Goal: Task Accomplishment & Management: Manage account settings

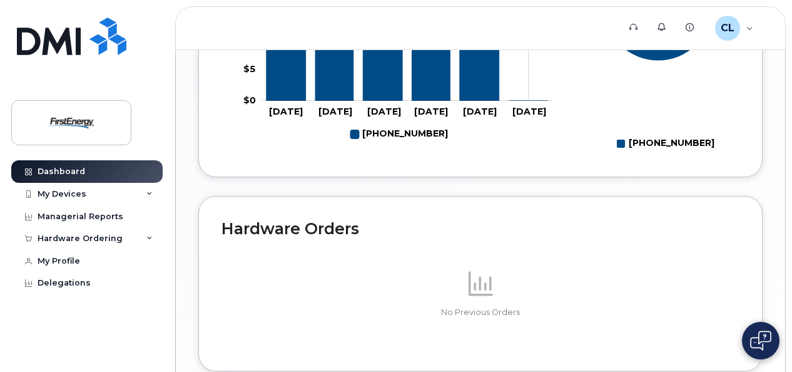
scroll to position [865, 0]
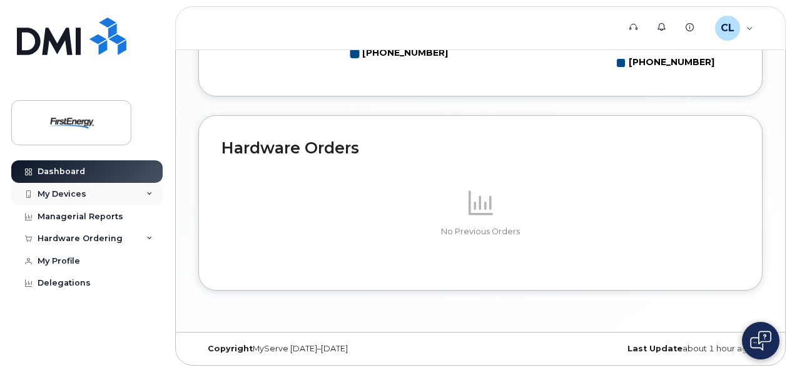
click at [45, 192] on div "My Devices" at bounding box center [62, 194] width 49 height 10
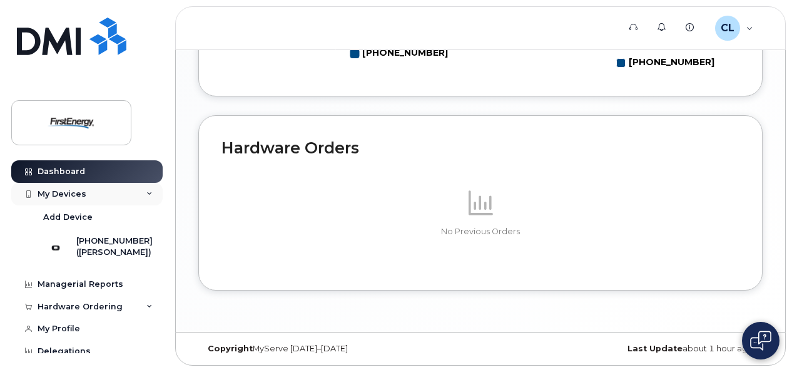
click at [67, 195] on div "My Devices" at bounding box center [62, 194] width 49 height 10
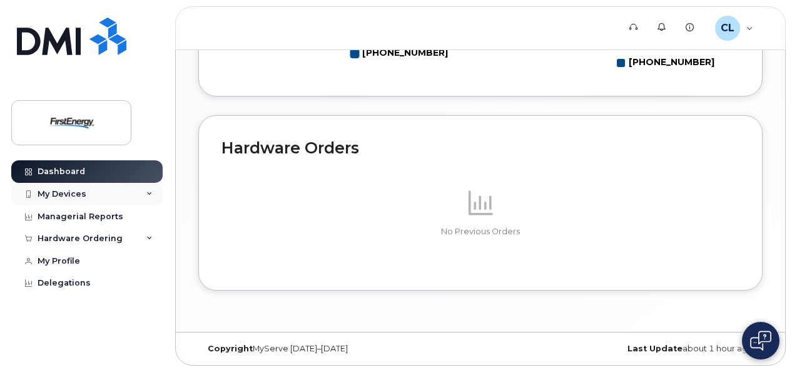
click at [67, 192] on div "My Devices" at bounding box center [62, 194] width 49 height 10
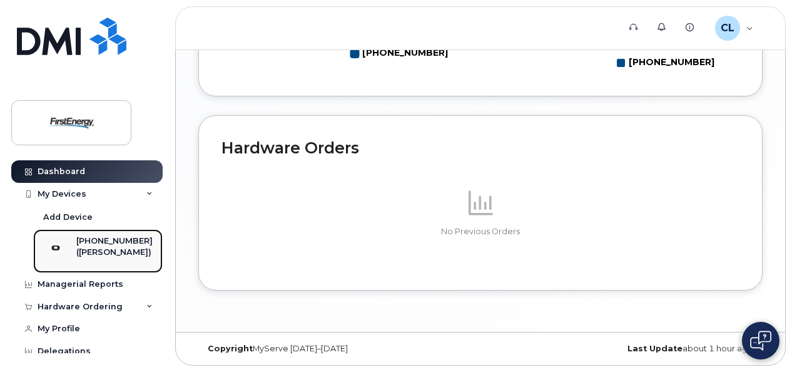
click at [106, 250] on div "([PERSON_NAME])" at bounding box center [114, 252] width 76 height 11
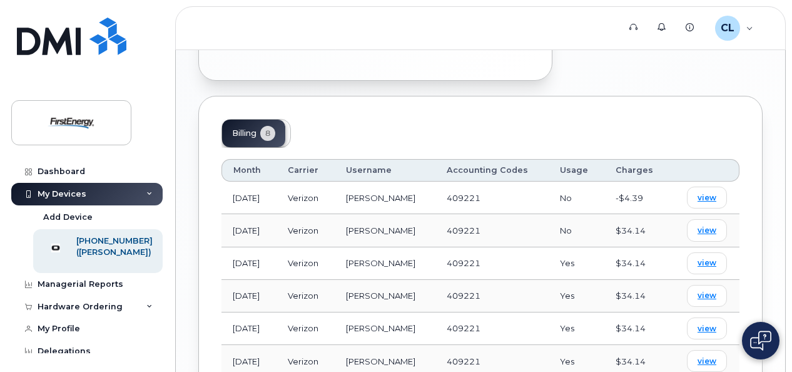
scroll to position [689, 0]
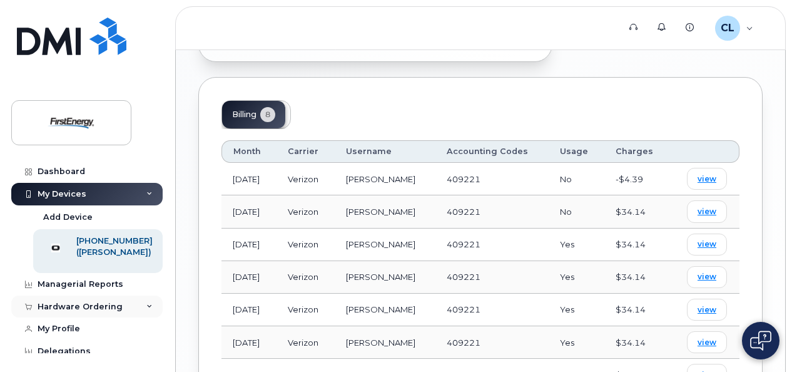
drag, startPoint x: 155, startPoint y: 313, endPoint x: 135, endPoint y: 316, distance: 20.9
click at [154, 313] on div "Hardware Ordering" at bounding box center [86, 306] width 151 height 23
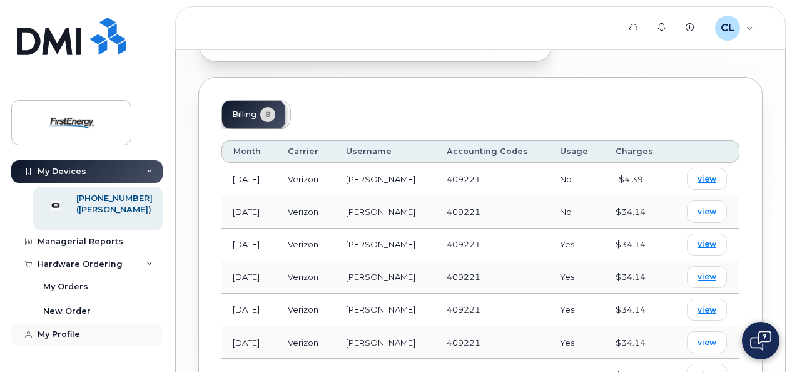
scroll to position [63, 0]
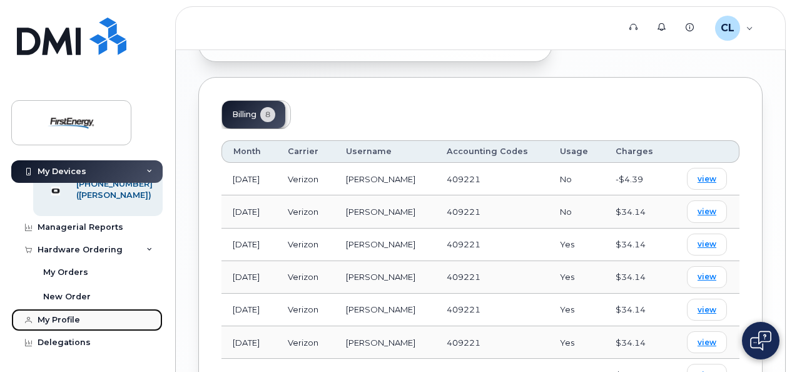
click at [53, 323] on div "My Profile" at bounding box center [59, 320] width 43 height 10
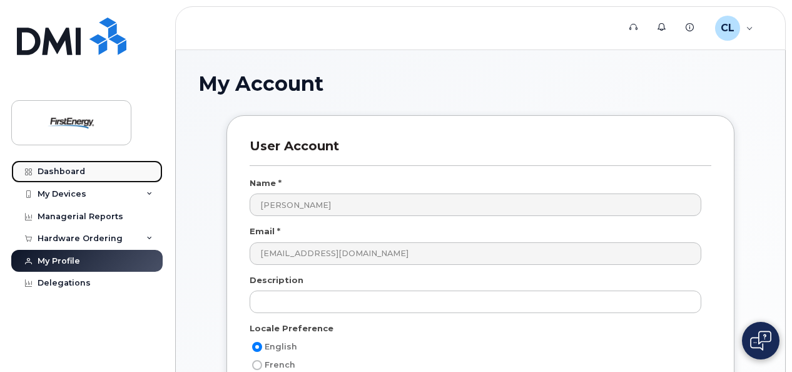
click at [43, 168] on div "Dashboard" at bounding box center [62, 172] width 48 height 10
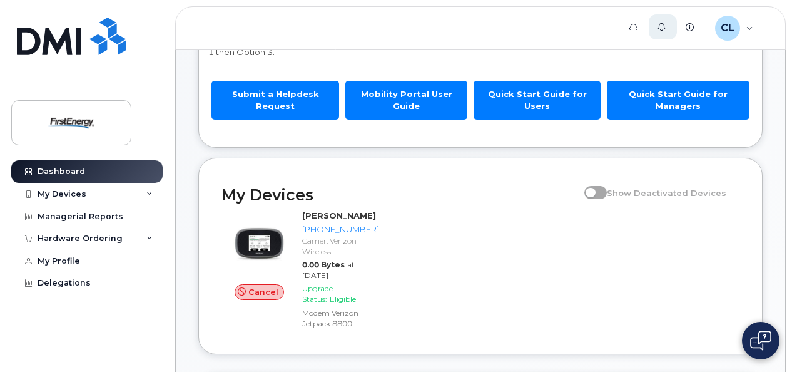
scroll to position [63, 0]
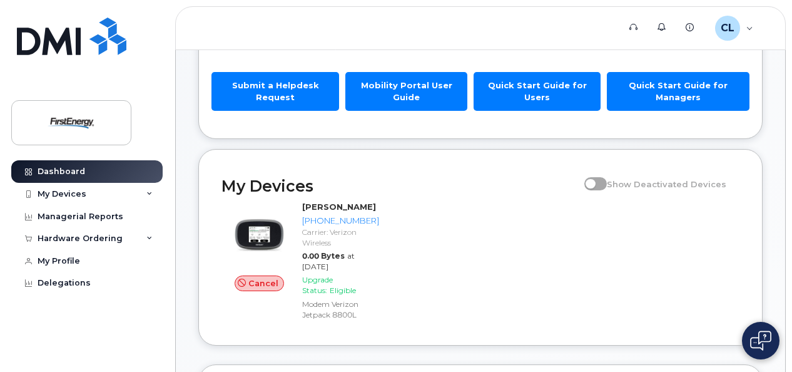
scroll to position [188, 0]
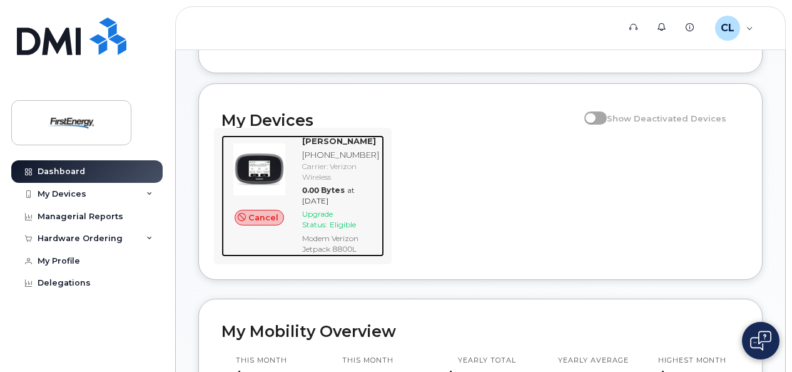
click at [297, 138] on div "Cancel" at bounding box center [260, 195] width 76 height 121
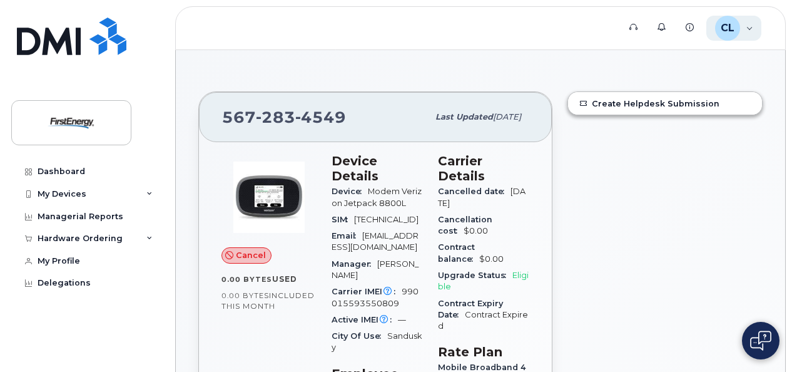
click at [750, 29] on div "CL Carlos Lopez Employee" at bounding box center [735, 28] width 56 height 25
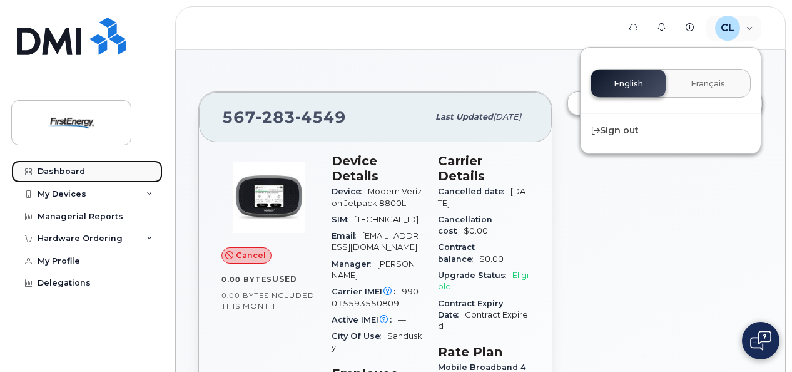
click at [44, 172] on div "Dashboard" at bounding box center [62, 172] width 48 height 10
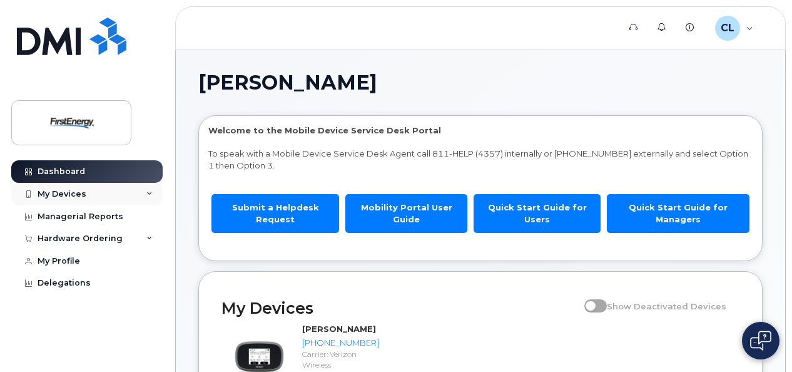
click at [64, 192] on div "My Devices" at bounding box center [62, 194] width 49 height 10
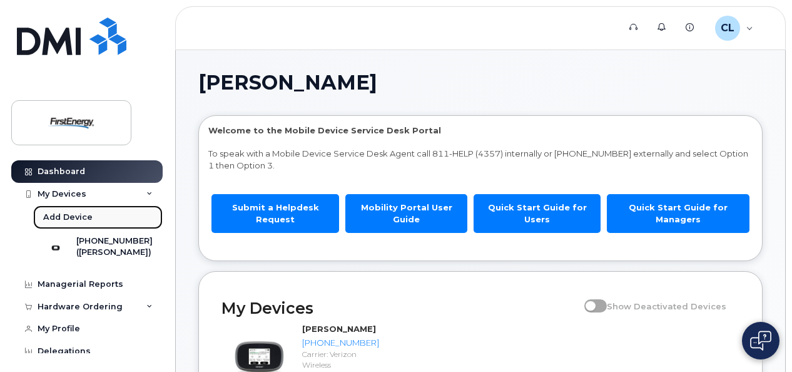
click at [69, 213] on div "Add Device" at bounding box center [67, 217] width 49 height 11
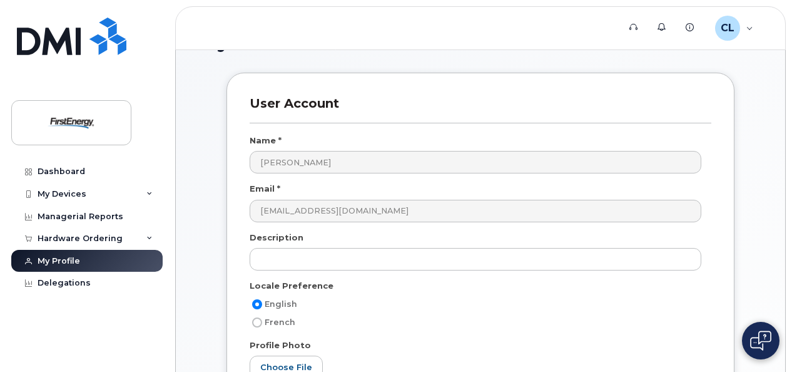
scroll to position [63, 0]
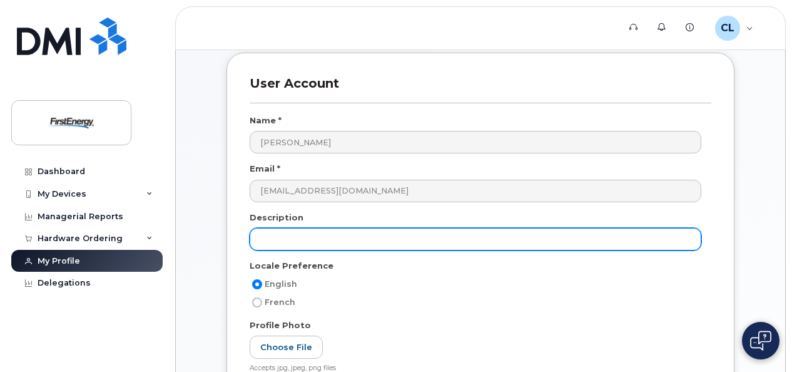
drag, startPoint x: 308, startPoint y: 244, endPoint x: 554, endPoint y: 235, distance: 246.2
click at [309, 244] on input "text" at bounding box center [476, 239] width 452 height 23
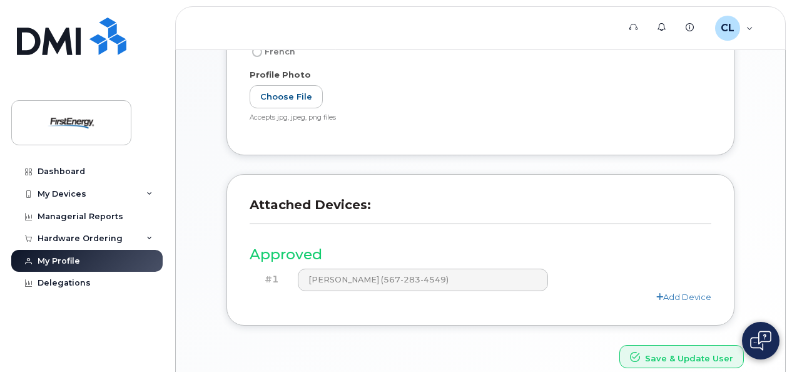
scroll to position [369, 0]
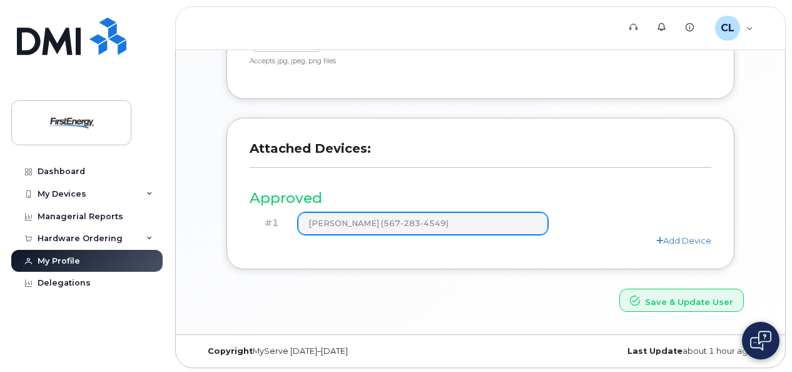
type input "Mobile"
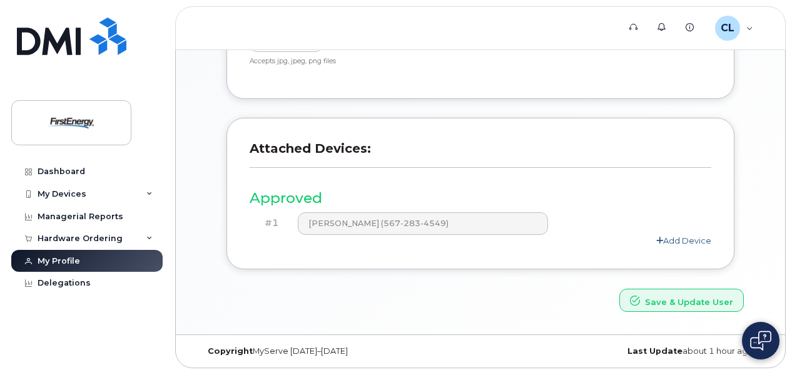
click at [660, 238] on icon at bounding box center [660, 241] width 7 height 8
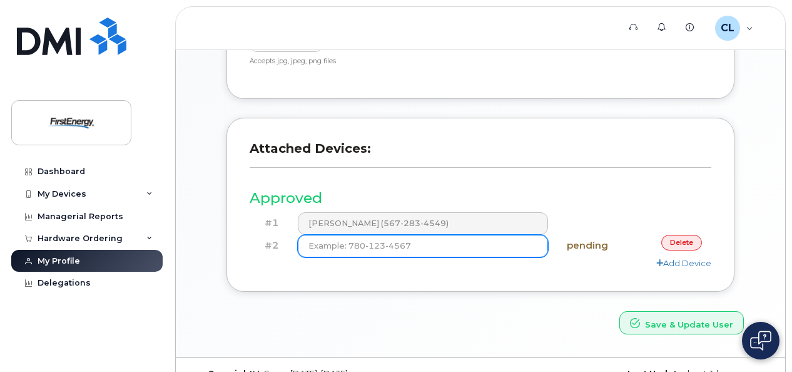
click at [372, 244] on input at bounding box center [423, 246] width 251 height 23
type input "(419) 466-9470"
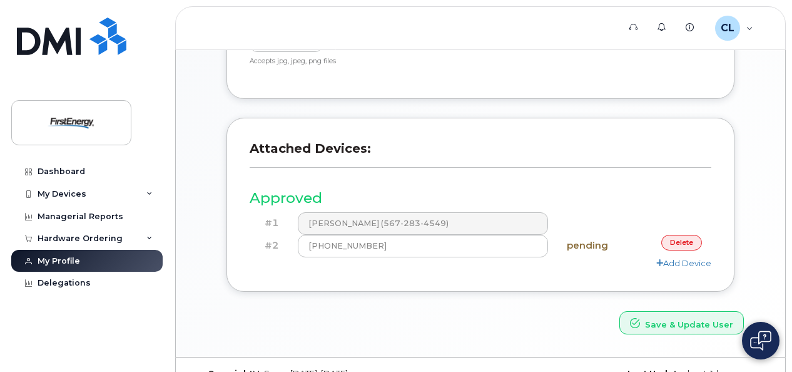
click at [607, 275] on div "Attached Devices: Approved #1 CARLOS A LOPEZ (567-283-4549) #2 (419) 466-9470 p…" at bounding box center [481, 205] width 508 height 174
click at [675, 261] on link "Add Device" at bounding box center [684, 263] width 55 height 10
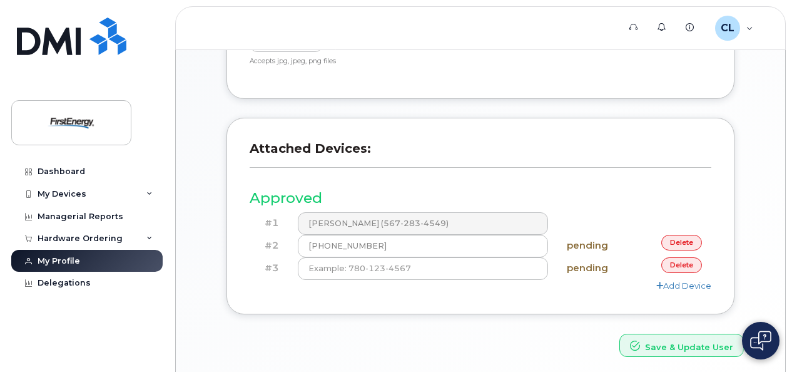
click at [682, 265] on link "delete" at bounding box center [682, 265] width 41 height 16
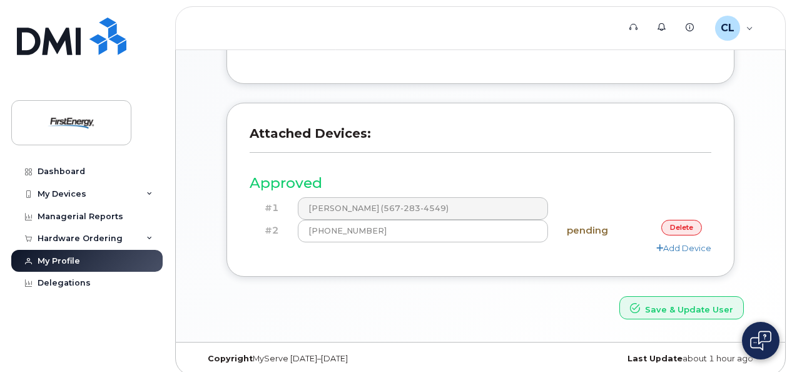
scroll to position [392, 0]
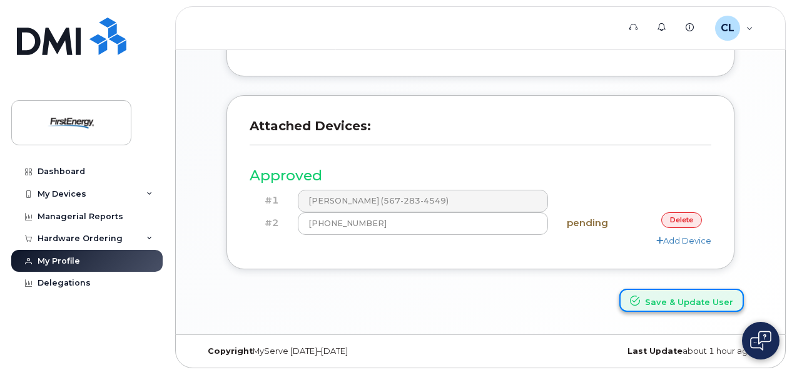
click at [682, 295] on button "Save & Update User" at bounding box center [682, 300] width 125 height 23
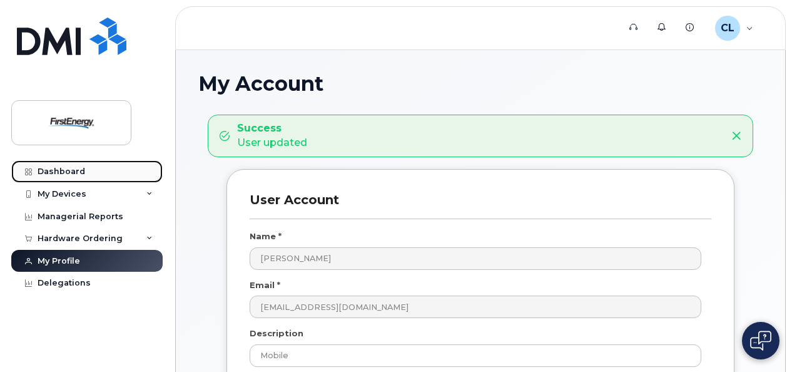
click at [54, 167] on div "Dashboard" at bounding box center [62, 172] width 48 height 10
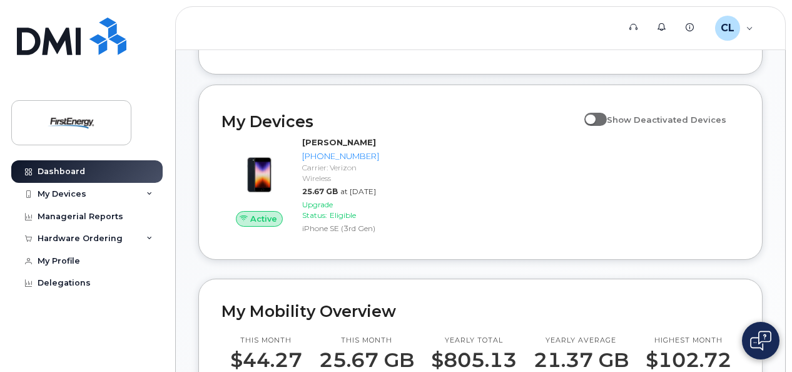
scroll to position [188, 0]
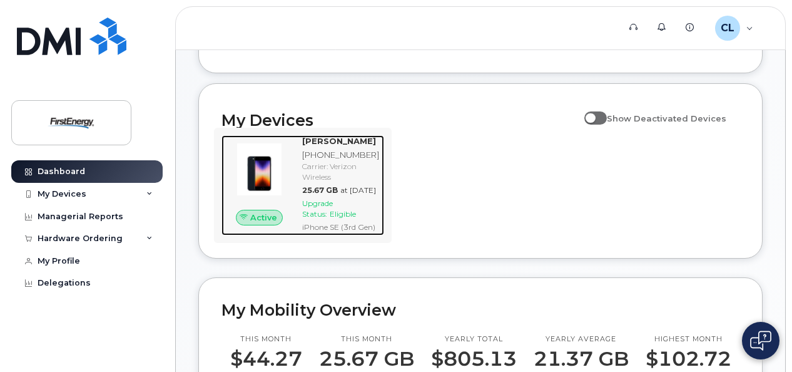
click at [328, 141] on strong "[PERSON_NAME]" at bounding box center [339, 141] width 74 height 10
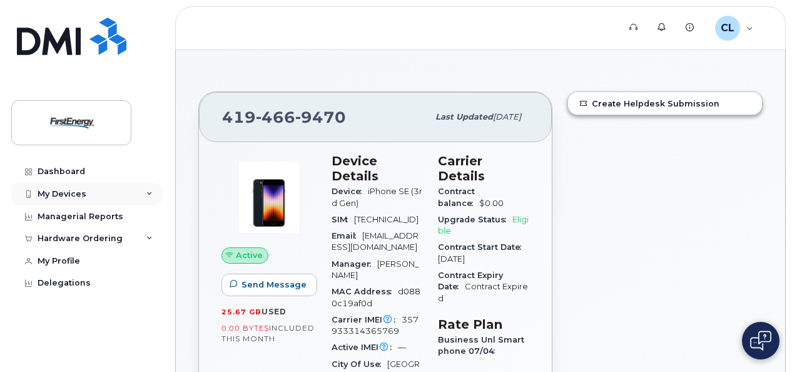
click at [151, 193] on icon at bounding box center [149, 194] width 6 height 6
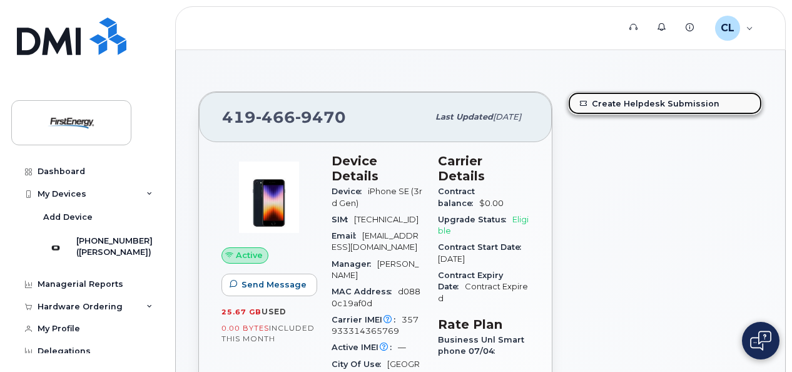
click at [663, 101] on link "Create Helpdesk Submission" at bounding box center [665, 103] width 194 height 23
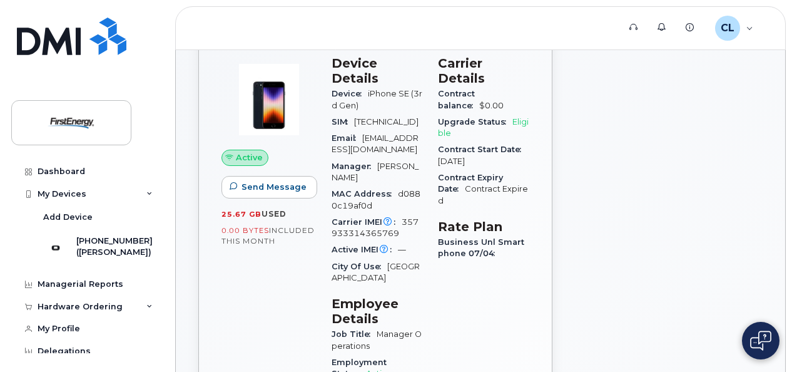
scroll to position [125, 0]
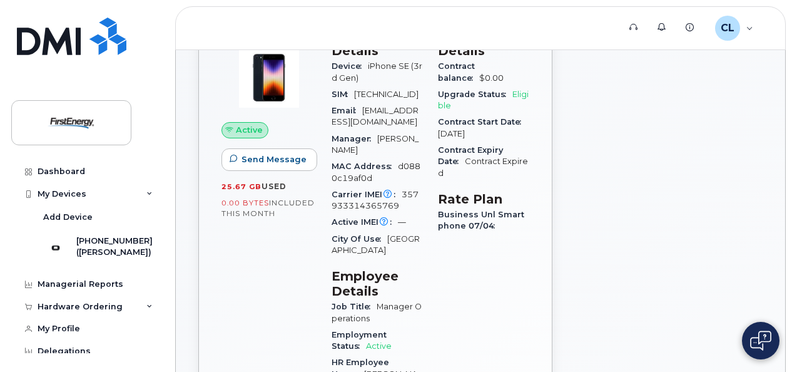
click at [250, 86] on img at bounding box center [269, 71] width 75 height 75
click at [267, 76] on img at bounding box center [269, 71] width 75 height 75
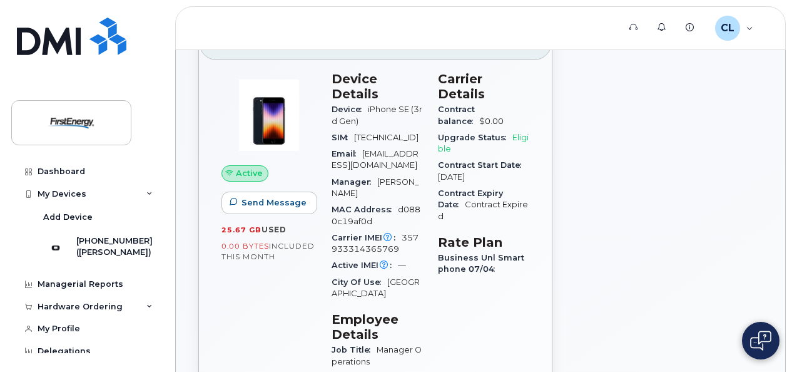
scroll to position [63, 0]
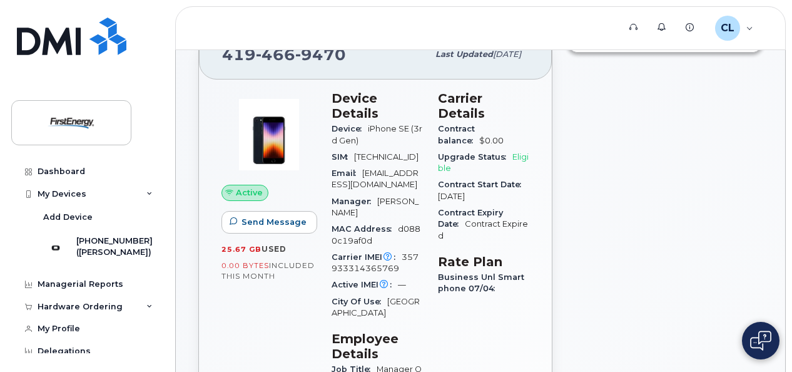
click at [367, 99] on h3 "Device Details" at bounding box center [377, 106] width 91 height 30
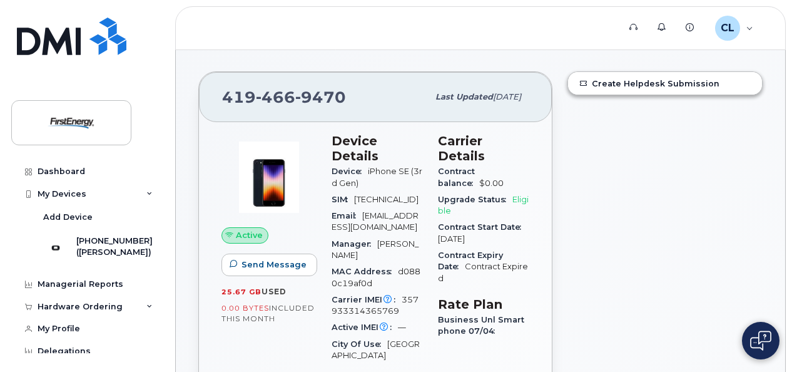
scroll to position [0, 0]
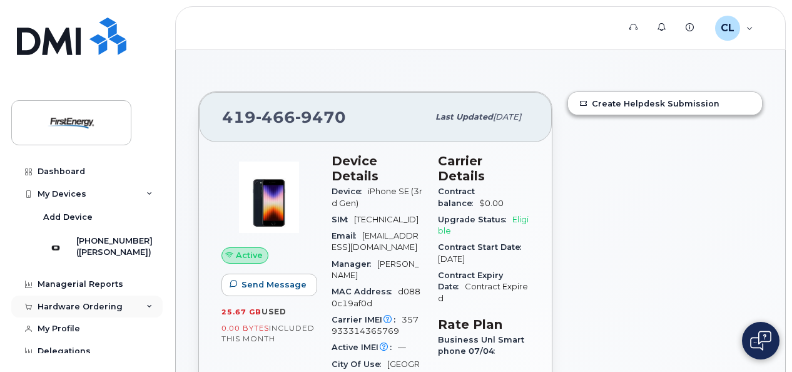
click at [81, 312] on div "Hardware Ordering" at bounding box center [80, 307] width 85 height 10
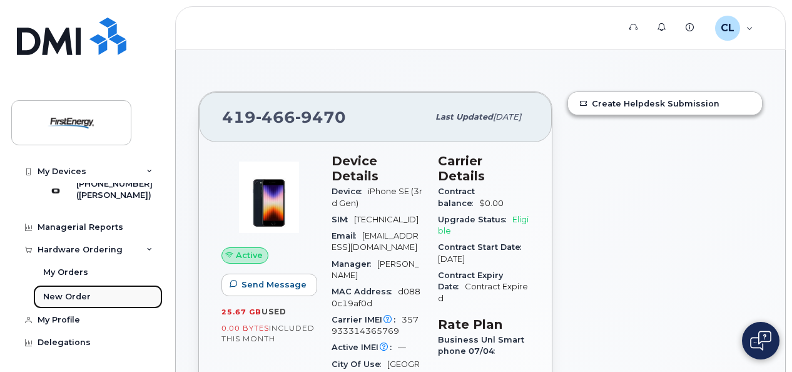
click at [79, 298] on div "New Order" at bounding box center [67, 296] width 48 height 11
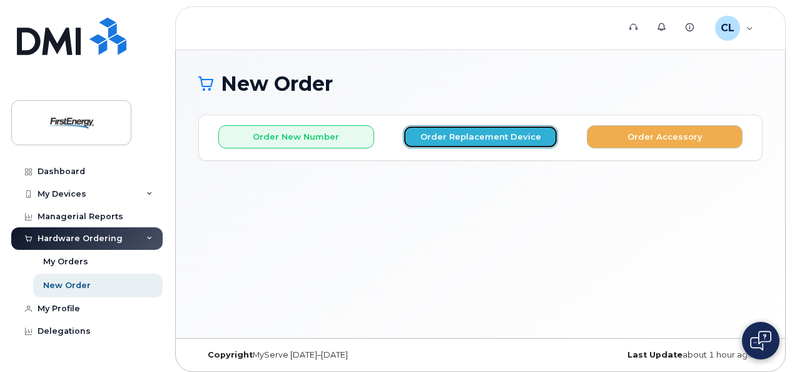
click at [512, 132] on button "Order Replacement Device" at bounding box center [481, 136] width 156 height 23
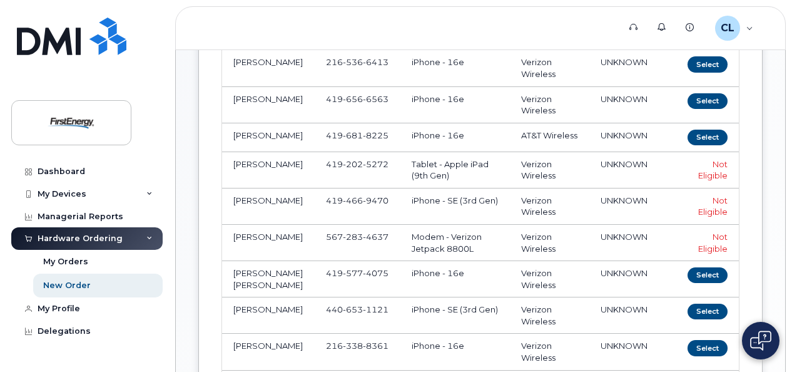
scroll to position [313, 0]
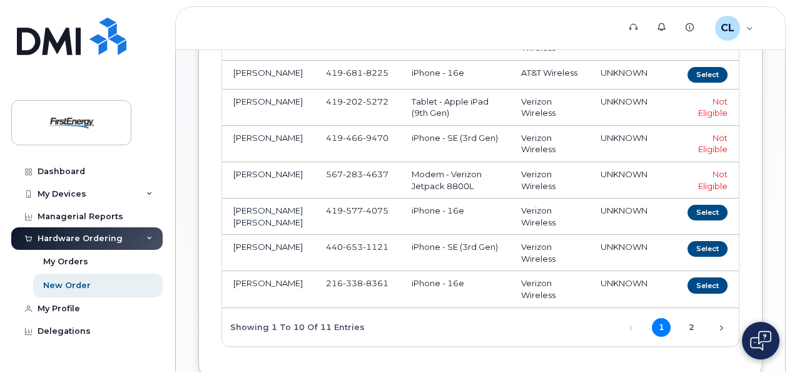
click at [722, 148] on div "Not Eligible" at bounding box center [706, 143] width 43 height 23
click at [252, 144] on td "[PERSON_NAME]" at bounding box center [268, 144] width 93 height 36
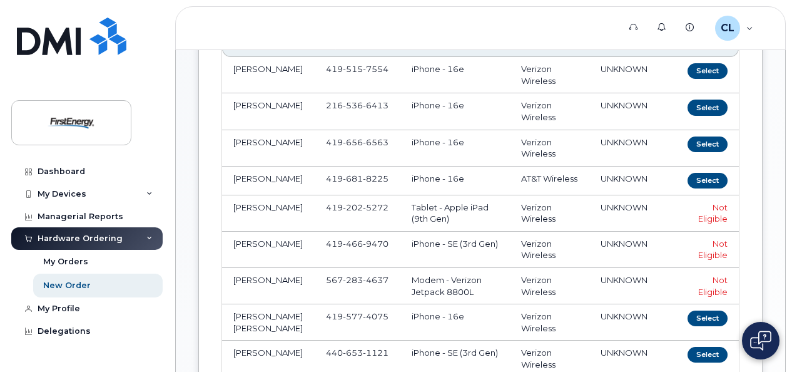
scroll to position [188, 0]
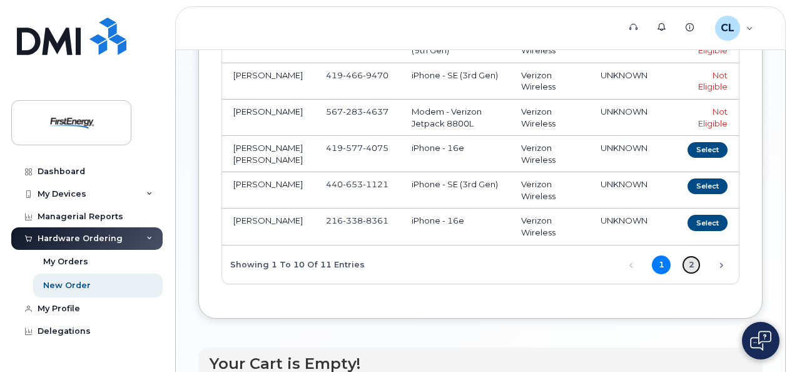
click at [695, 267] on link "2" at bounding box center [691, 264] width 19 height 19
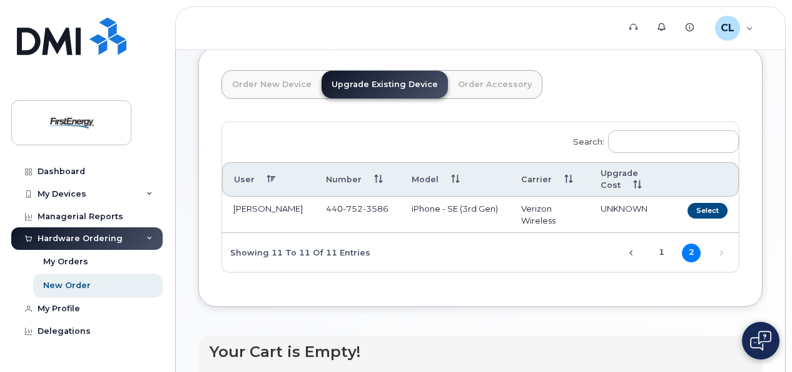
scroll to position [48, 0]
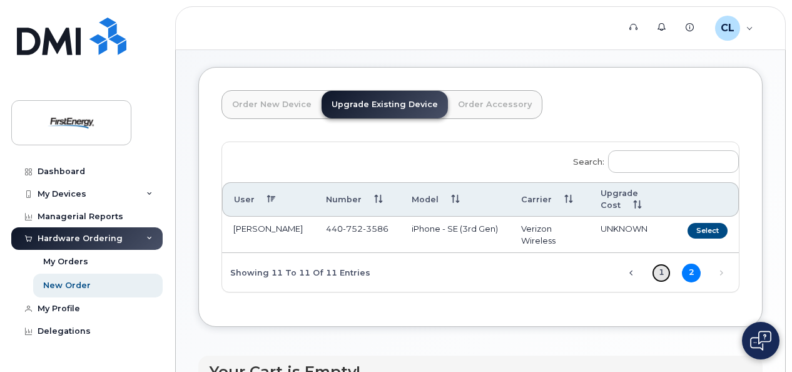
click at [665, 269] on link "1" at bounding box center [661, 273] width 19 height 19
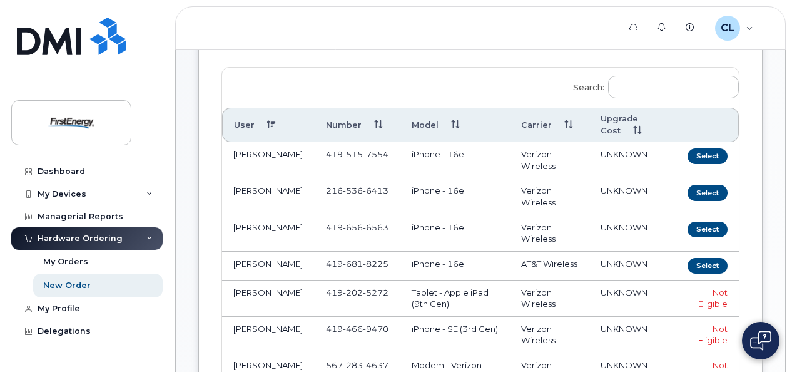
scroll to position [0, 0]
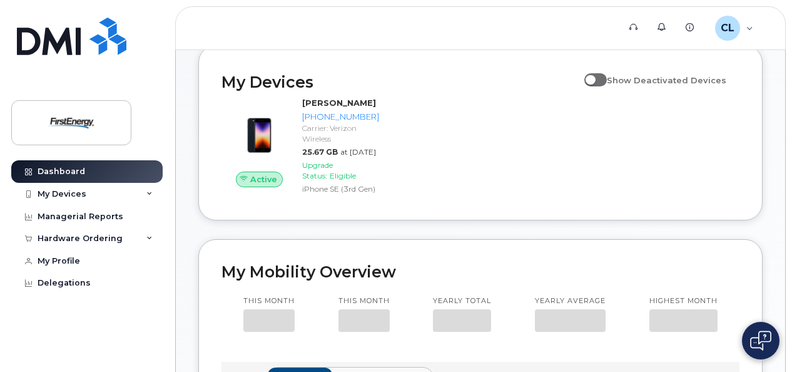
scroll to position [175, 0]
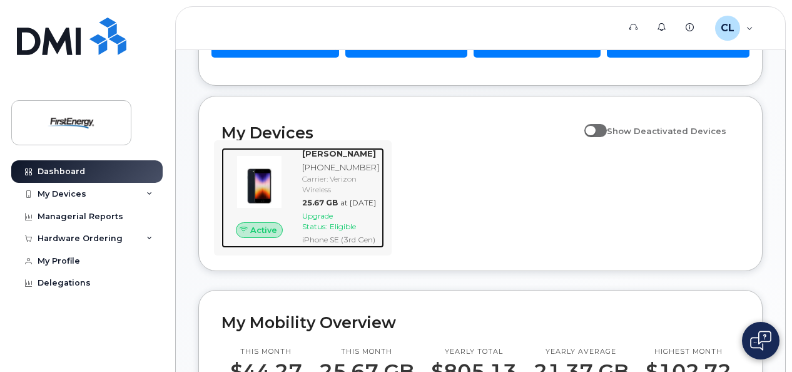
drag, startPoint x: 344, startPoint y: 203, endPoint x: 348, endPoint y: 210, distance: 8.4
click at [344, 195] on div "Carrier: Verizon Wireless" at bounding box center [340, 183] width 77 height 21
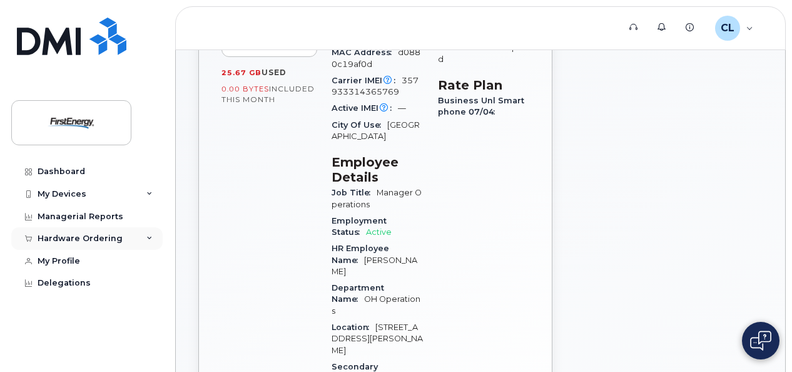
scroll to position [125, 0]
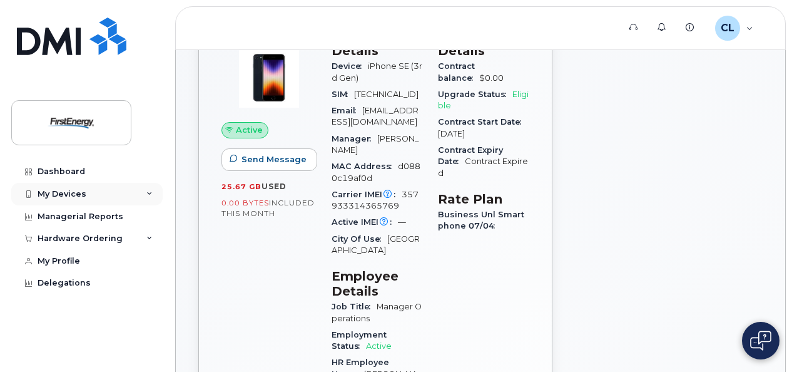
click at [71, 190] on div "My Devices" at bounding box center [62, 194] width 49 height 10
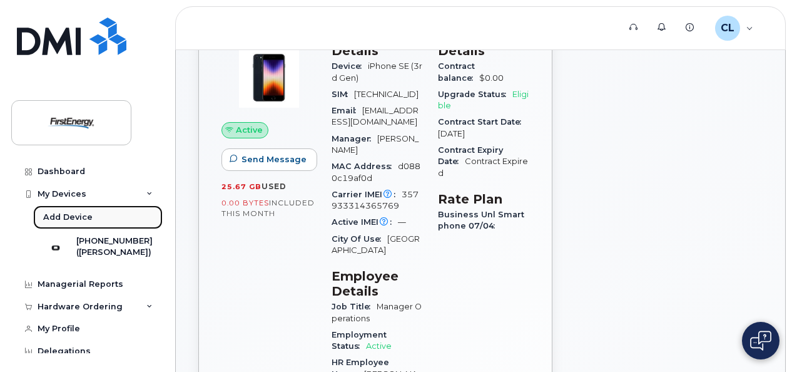
click at [71, 212] on div "Add Device" at bounding box center [67, 217] width 49 height 11
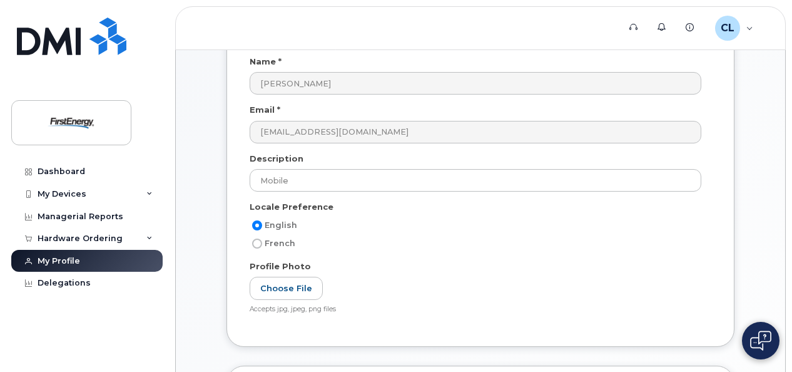
scroll to position [125, 0]
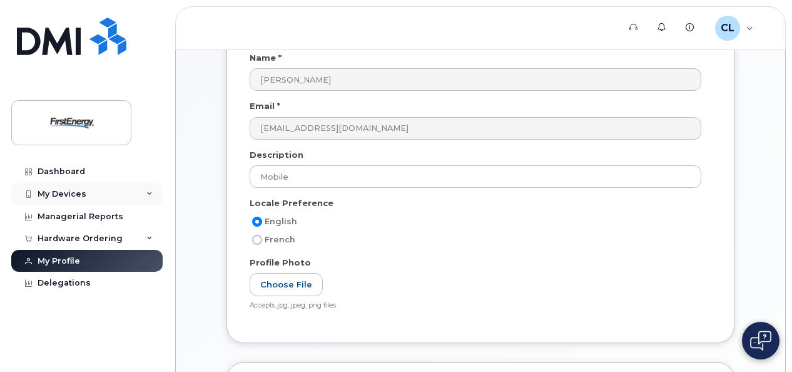
click at [71, 197] on div "My Devices" at bounding box center [62, 194] width 49 height 10
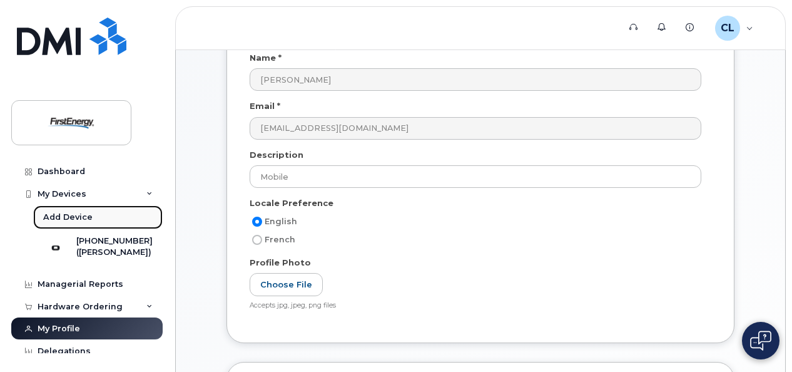
click at [64, 215] on div "Add Device" at bounding box center [67, 217] width 49 height 11
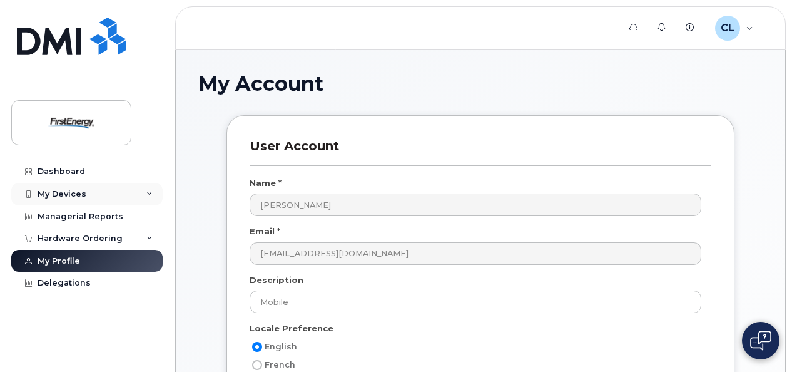
click at [66, 189] on div "My Devices" at bounding box center [62, 194] width 49 height 10
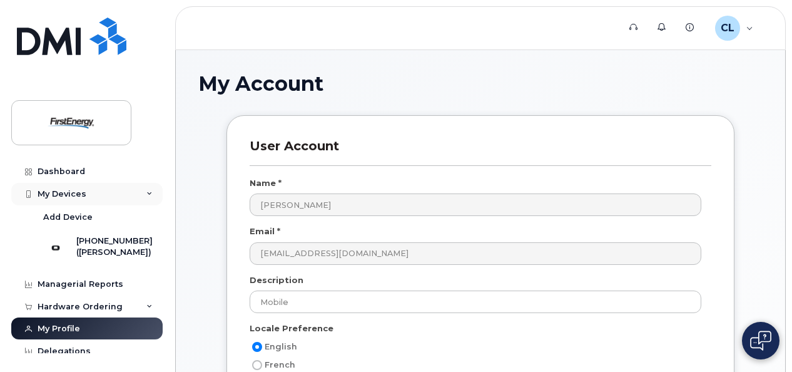
click at [48, 192] on div "My Devices" at bounding box center [62, 194] width 49 height 10
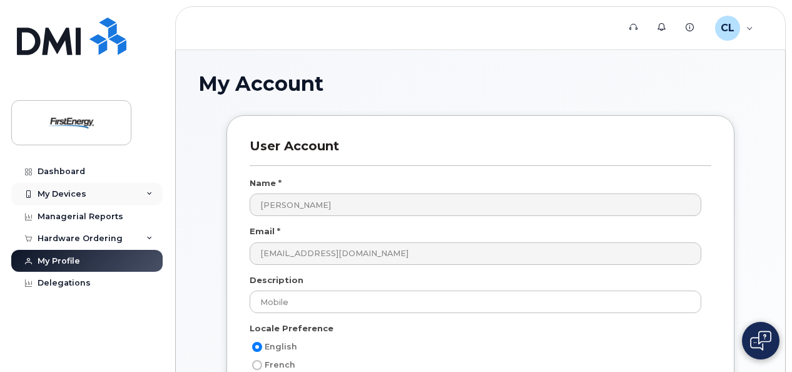
click at [28, 191] on icon at bounding box center [28, 194] width 7 height 7
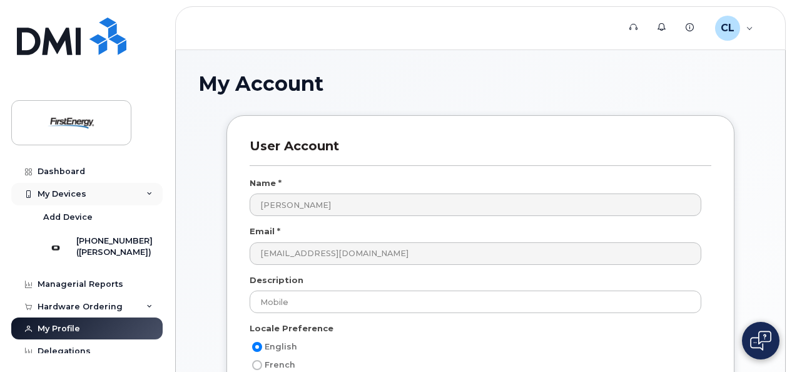
click at [28, 191] on icon at bounding box center [28, 194] width 7 height 7
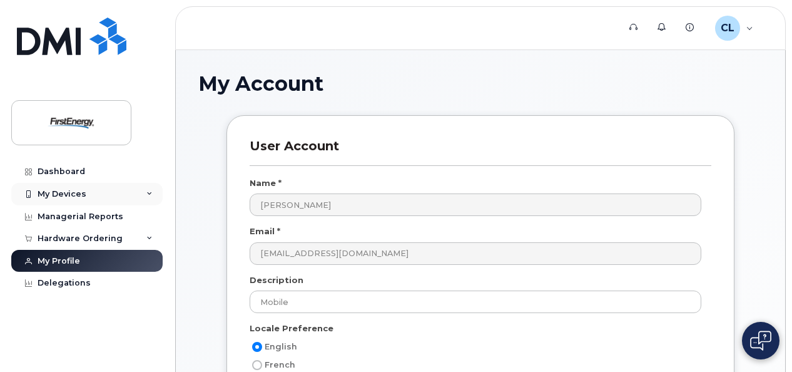
click at [28, 191] on icon at bounding box center [28, 194] width 7 height 7
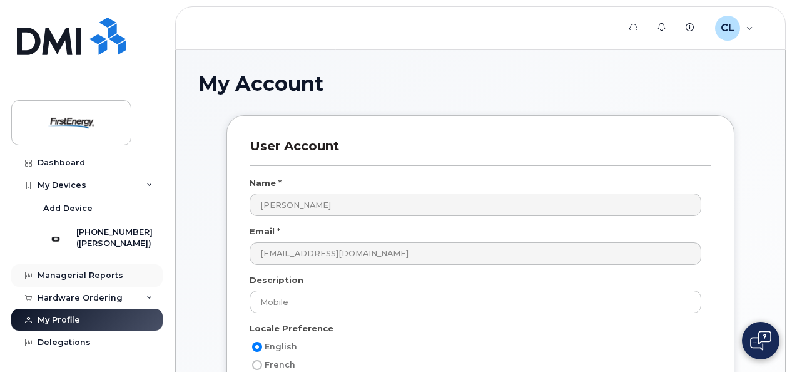
scroll to position [16, 0]
click at [101, 297] on div "Hardware Ordering" at bounding box center [80, 298] width 85 height 10
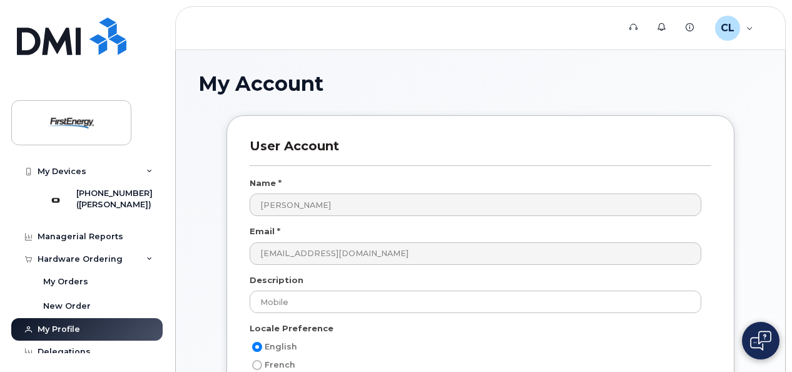
scroll to position [64, 0]
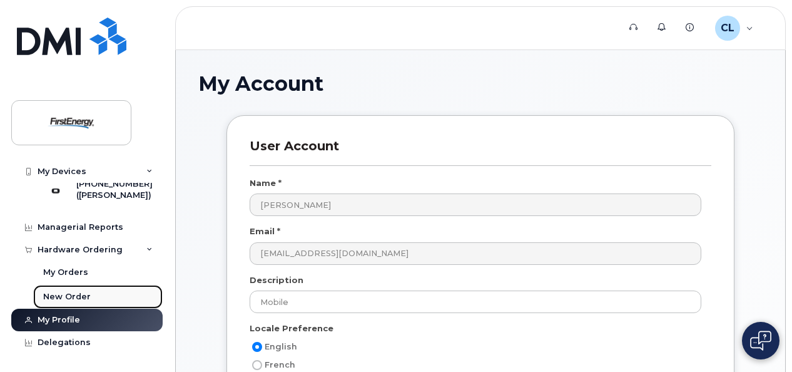
click at [74, 293] on div "New Order" at bounding box center [67, 296] width 48 height 11
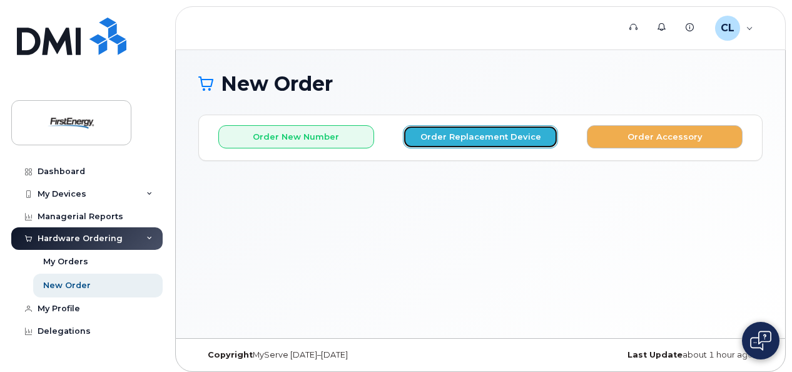
click at [531, 138] on button "Order Replacement Device" at bounding box center [481, 136] width 156 height 23
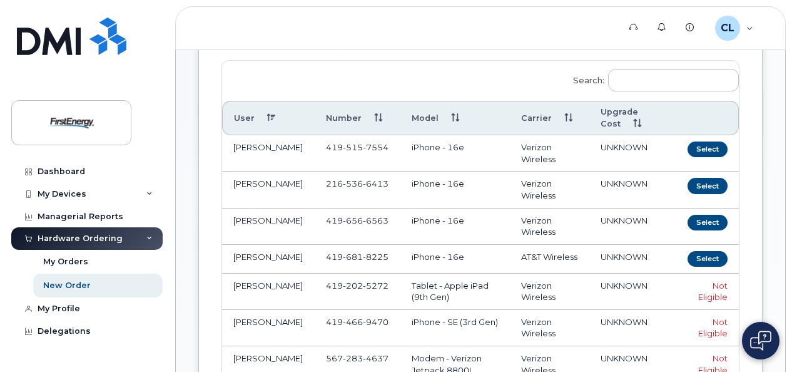
scroll to position [250, 0]
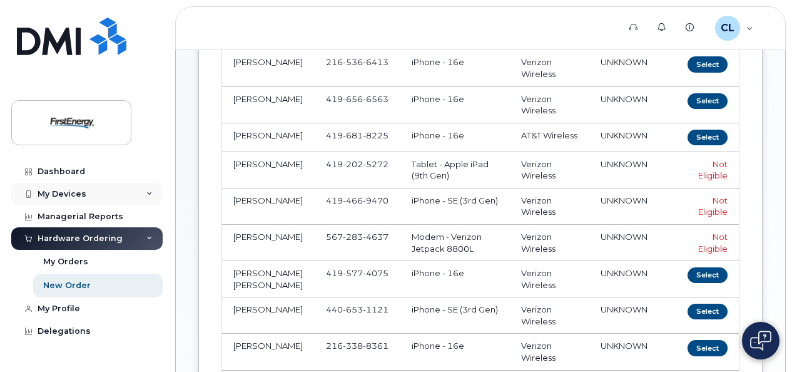
click at [145, 191] on div "My Devices" at bounding box center [86, 194] width 151 height 23
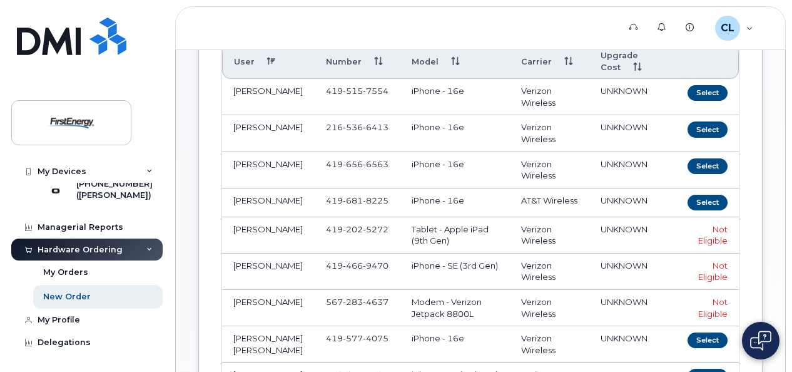
scroll to position [0, 0]
